Goal: Obtain resource: Download file/media

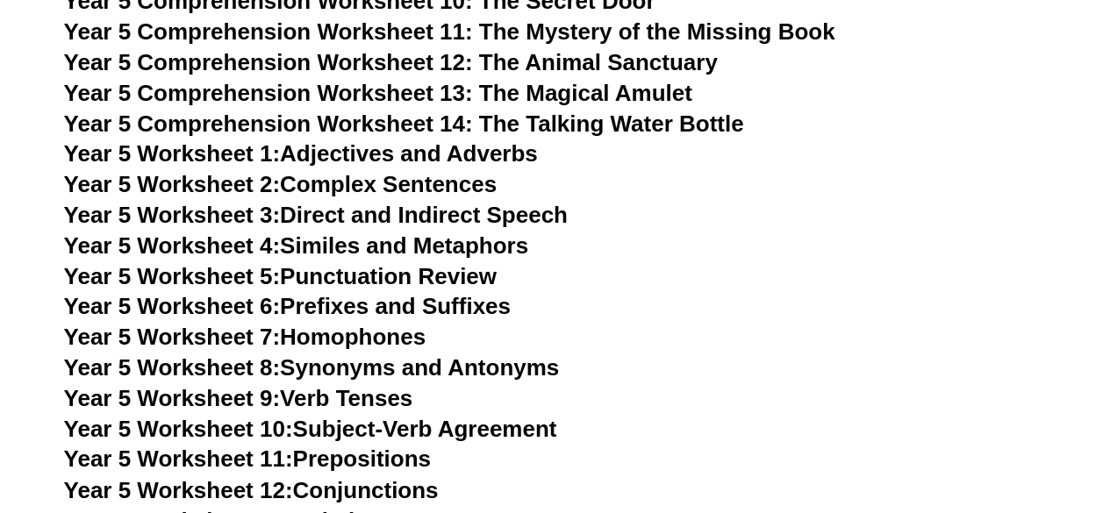
scroll to position [7823, 0]
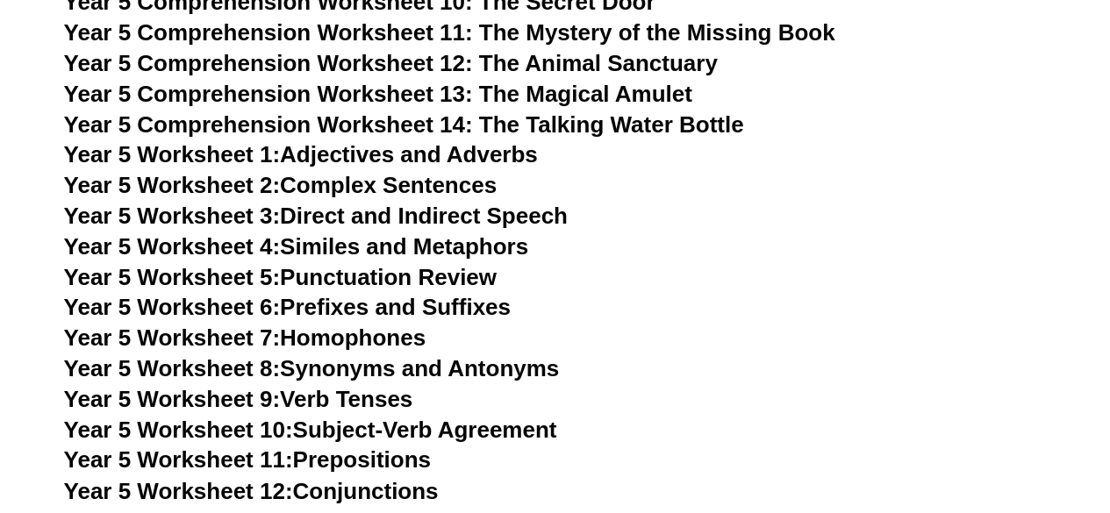
click at [312, 187] on link "Year 5 Worksheet 2: Complex Sentences" at bounding box center [280, 185] width 433 height 26
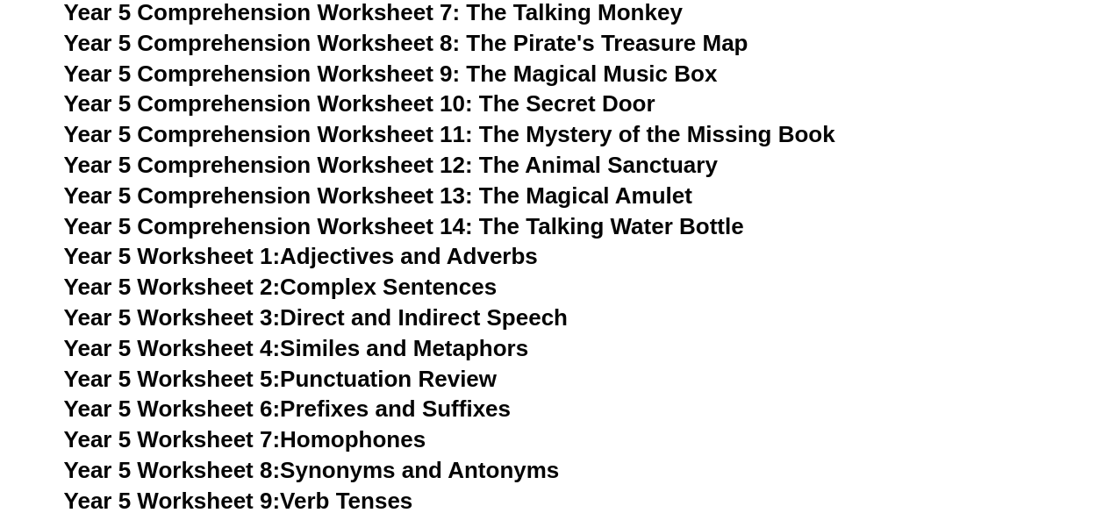
scroll to position [7723, 0]
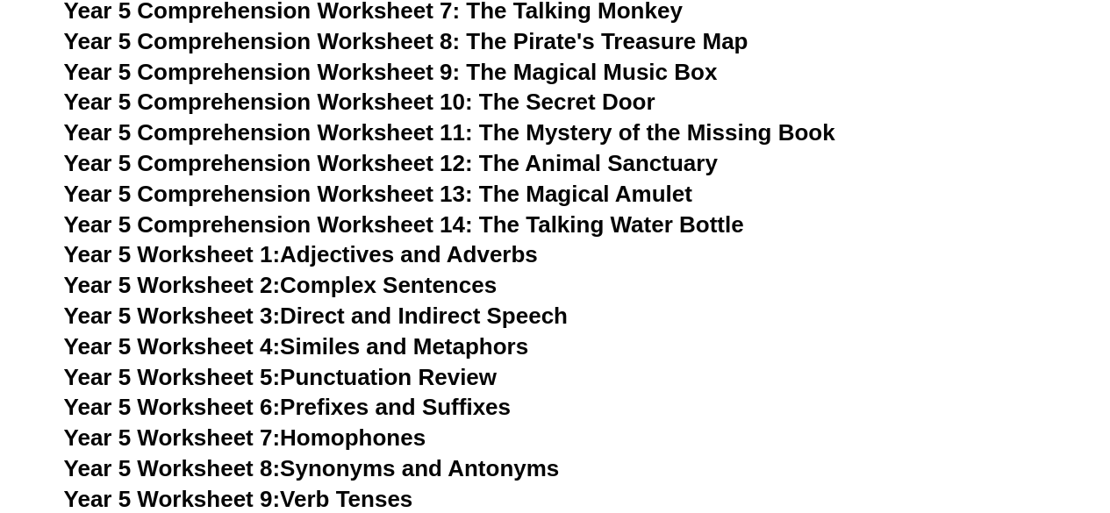
click at [379, 380] on link "Year 5 Worksheet 5: Punctuation Review" at bounding box center [280, 377] width 433 height 26
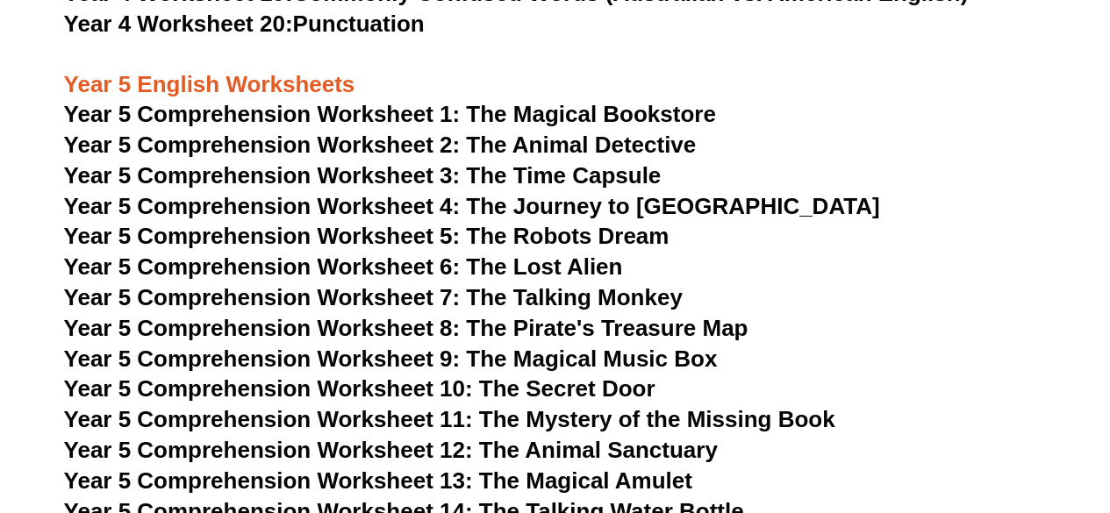
scroll to position [7435, 0]
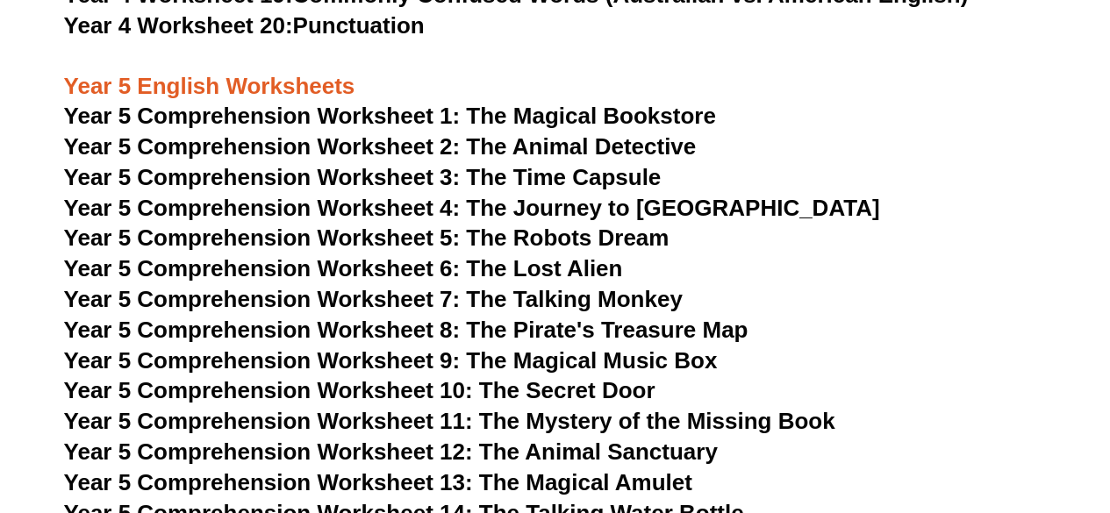
click at [278, 237] on span "Year 5 Comprehension Worksheet 5: The Robots Dream" at bounding box center [366, 238] width 605 height 26
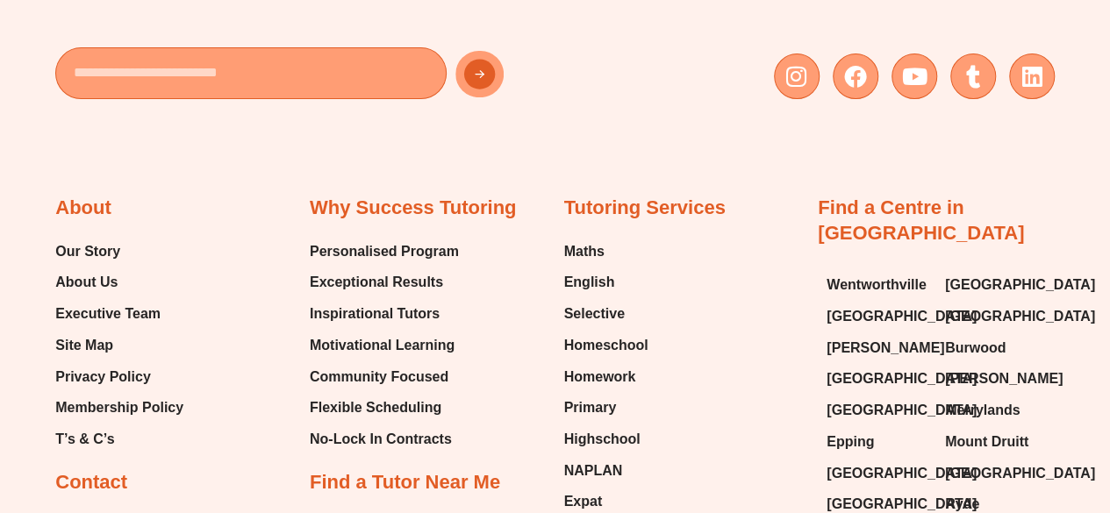
scroll to position [16907, 0]
click at [588, 240] on span "Maths" at bounding box center [584, 253] width 40 height 26
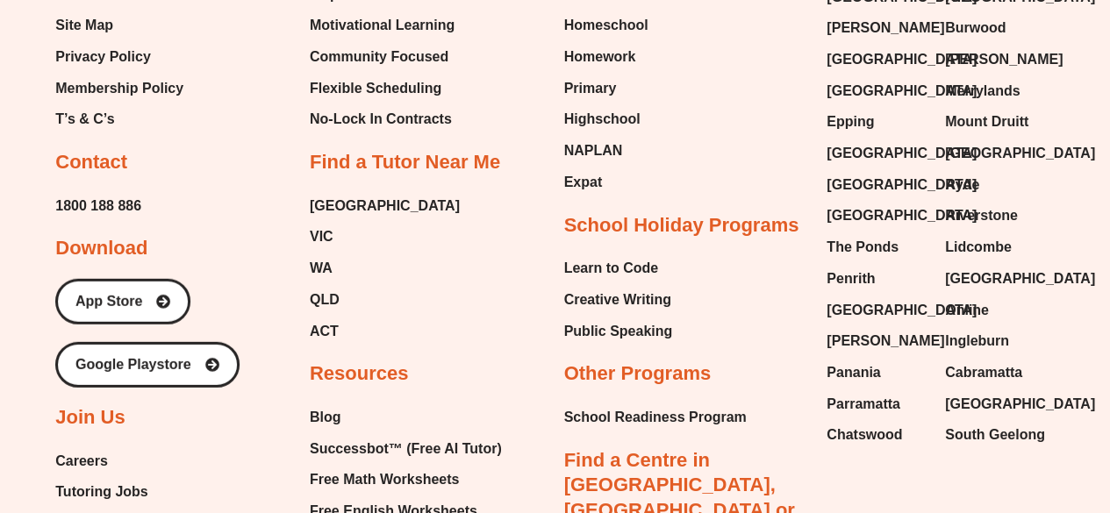
type input "*"
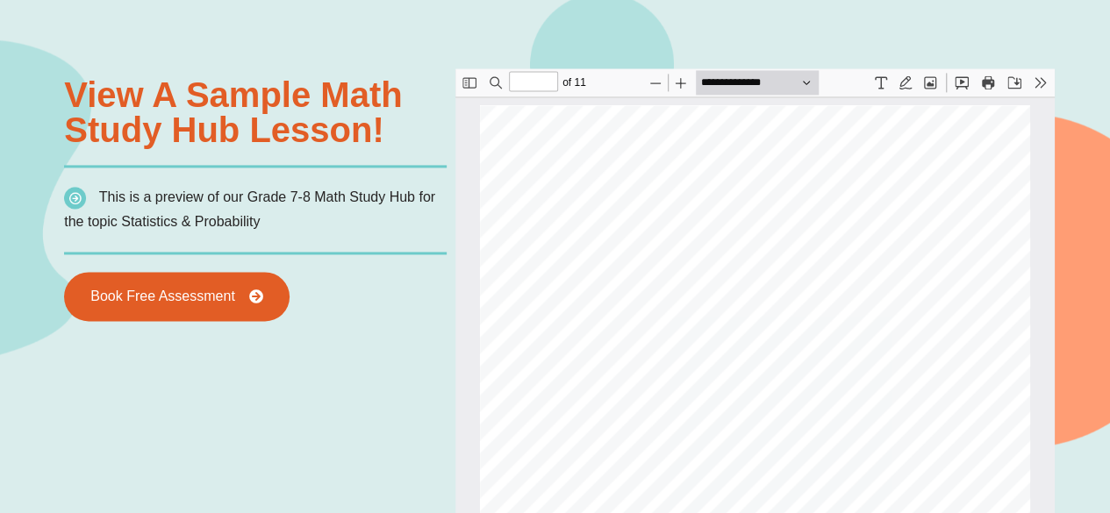
scroll to position [1279, 0]
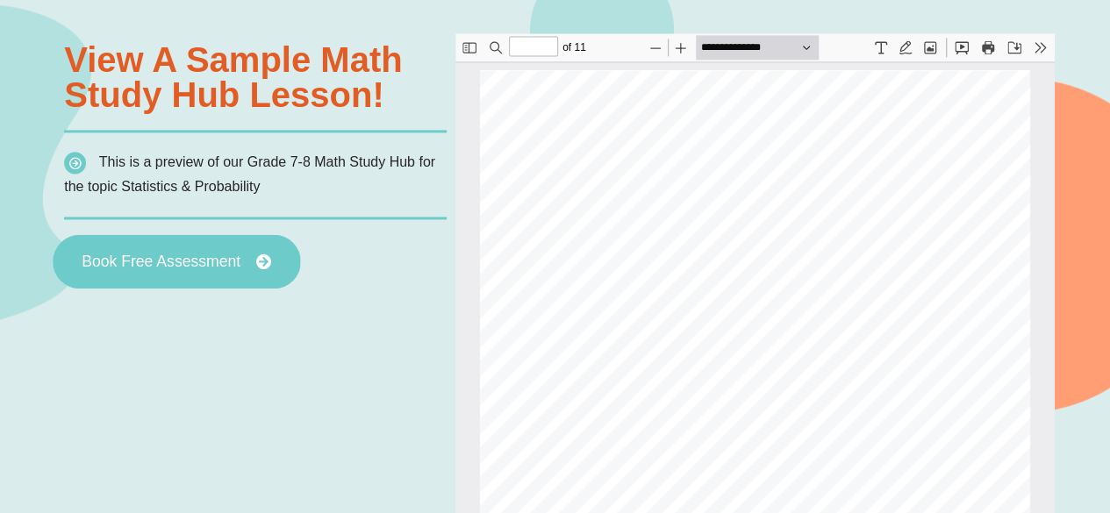
click at [170, 265] on span "Book Free Assessment" at bounding box center [161, 262] width 159 height 16
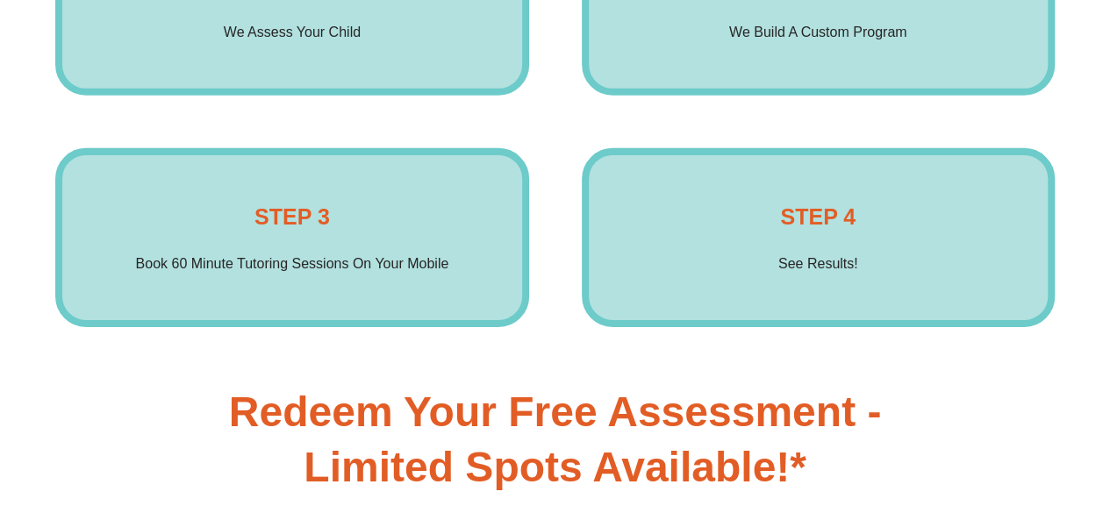
scroll to position [2682, 0]
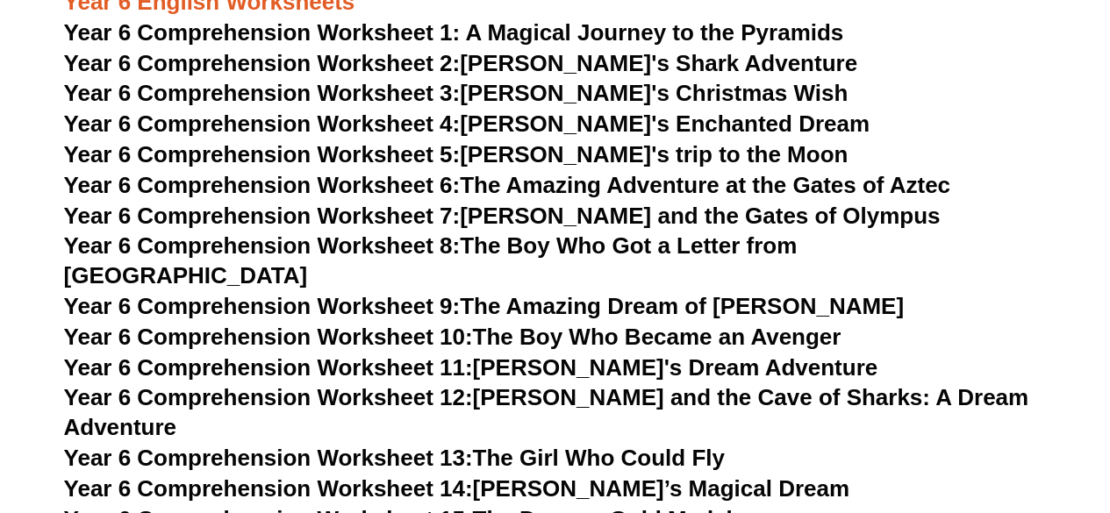
scroll to position [8819, 0]
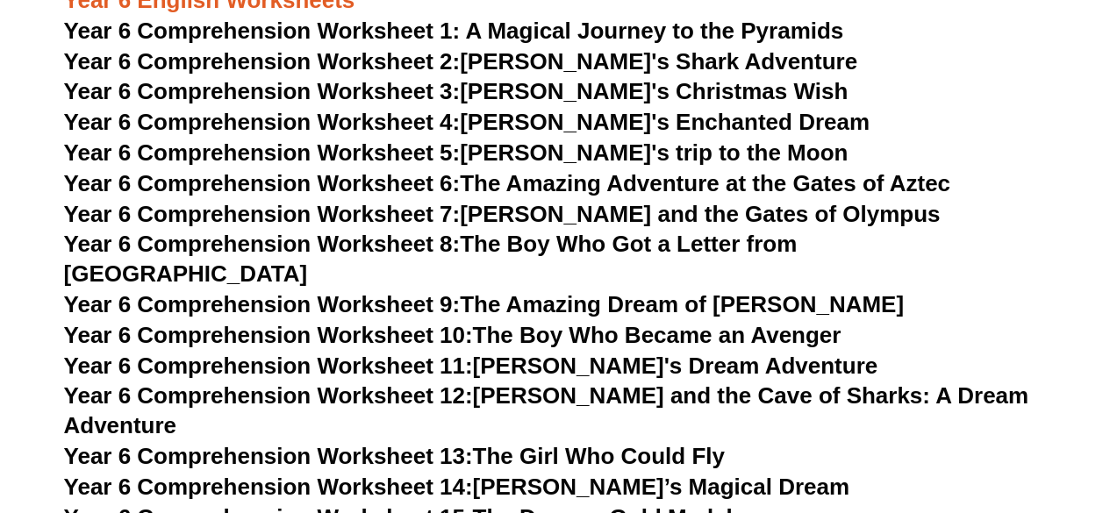
click at [376, 248] on span "Year 6 Comprehension Worksheet 8:" at bounding box center [262, 244] width 397 height 26
click at [536, 322] on link "Year 6 Comprehension Worksheet 10: The Boy Who Became an Avenger" at bounding box center [452, 335] width 777 height 26
